Goal: Find specific page/section: Find specific page/section

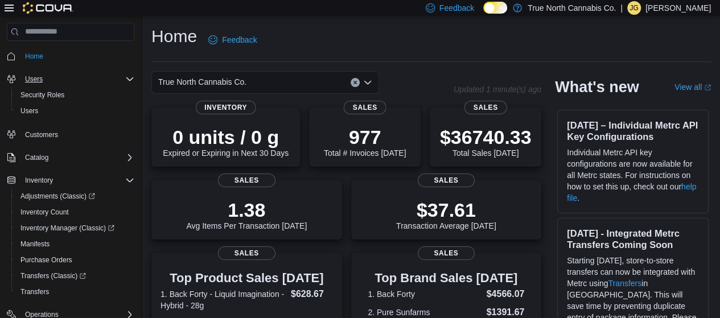
click at [74, 83] on div "Users" at bounding box center [77, 79] width 114 height 14
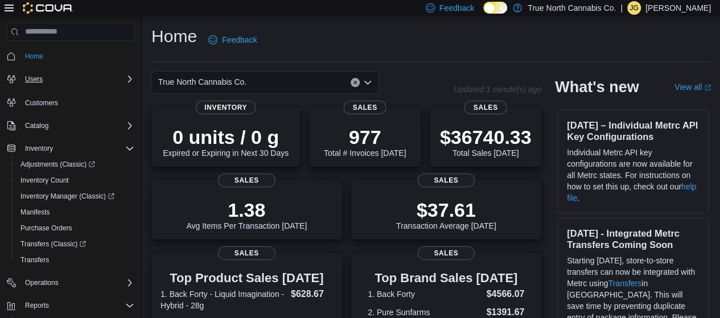
click at [74, 83] on div "Users" at bounding box center [77, 79] width 114 height 14
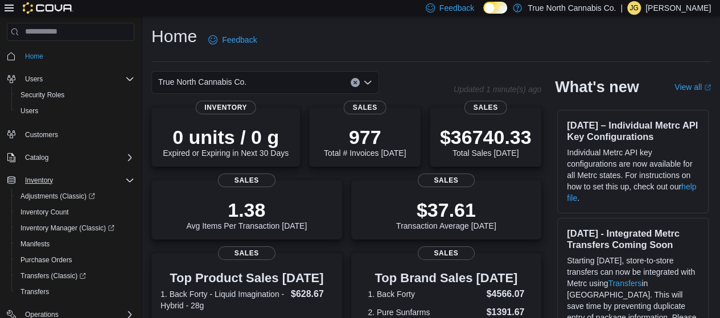
drag, startPoint x: 133, startPoint y: 178, endPoint x: 134, endPoint y: 184, distance: 6.4
click at [134, 184] on div "Home Users Security Roles Users Customers Catalog Inventory Adjustments (Classi…" at bounding box center [70, 174] width 137 height 313
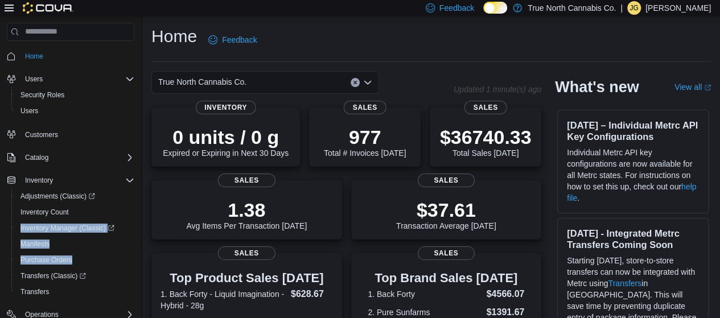
drag, startPoint x: 135, startPoint y: 205, endPoint x: 135, endPoint y: 252, distance: 47.2
click at [135, 252] on div "Home Users Security Roles Users Customers Catalog Inventory Adjustments (Classi…" at bounding box center [70, 174] width 137 height 313
click at [30, 188] on link "Adjustments (Classic)" at bounding box center [74, 196] width 127 height 16
click at [135, 174] on div "Home Users Security Roles Users Customers Catalog Inventory Adjustments (Classi…" at bounding box center [70, 174] width 137 height 313
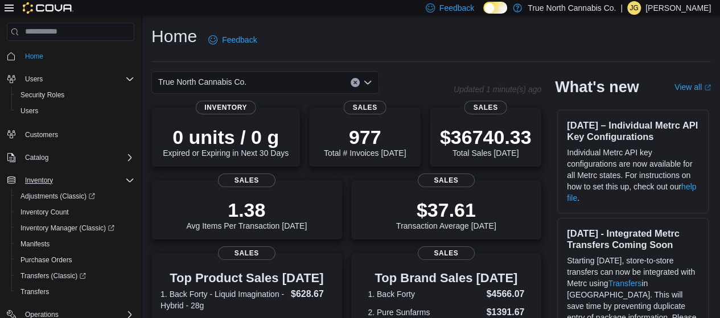
click at [130, 179] on icon "Complex example" at bounding box center [129, 180] width 9 height 9
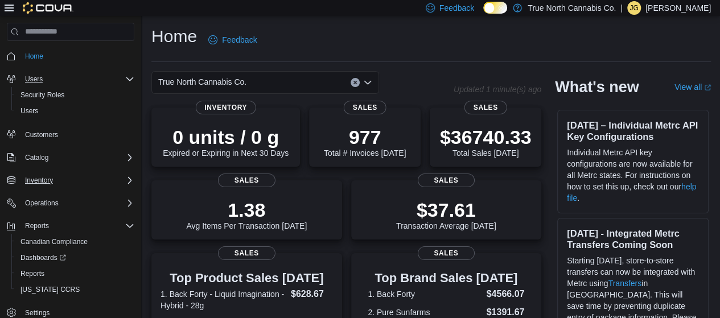
click at [130, 77] on icon "Complex example" at bounding box center [129, 79] width 9 height 9
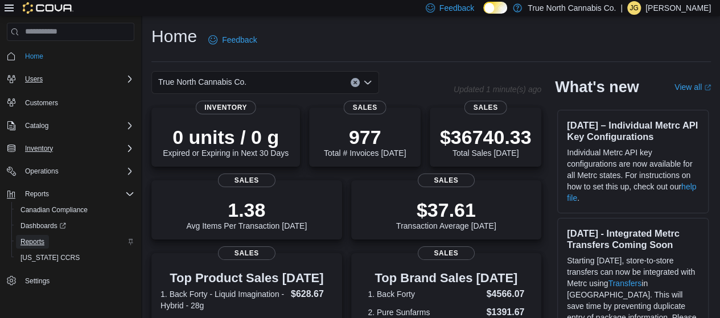
click at [47, 244] on link "Reports" at bounding box center [32, 242] width 33 height 14
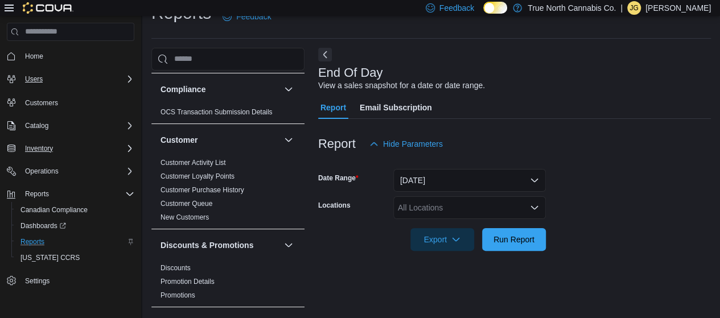
scroll to position [58, 0]
